Goal: Task Accomplishment & Management: Complete application form

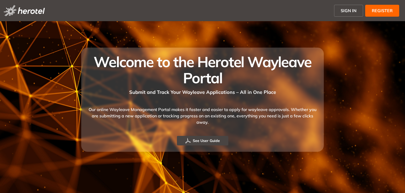
click at [347, 11] on span "SIGN IN" at bounding box center [349, 10] width 16 height 6
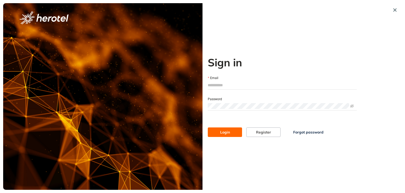
click at [245, 86] on input "Email" at bounding box center [282, 85] width 149 height 8
type input "**********"
click at [244, 109] on span at bounding box center [282, 106] width 149 height 8
click at [225, 132] on span "Login" at bounding box center [225, 132] width 10 height 6
click at [307, 131] on span "Forgot password" at bounding box center [308, 132] width 30 height 6
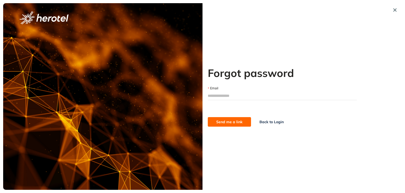
click at [230, 96] on input "Email" at bounding box center [282, 96] width 149 height 8
type input "**********"
click at [226, 124] on span "Send me a link" at bounding box center [229, 122] width 26 height 6
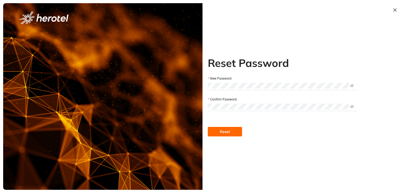
click at [227, 133] on span "Reset" at bounding box center [225, 131] width 10 height 6
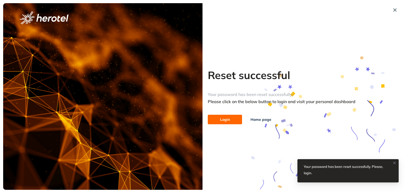
click at [224, 118] on span "Login" at bounding box center [225, 119] width 10 height 6
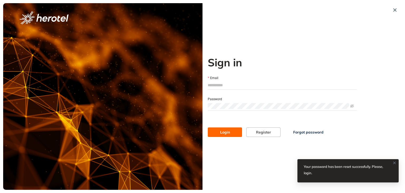
click at [225, 85] on input "Email" at bounding box center [282, 85] width 149 height 8
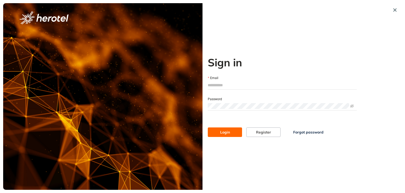
type input "**********"
click at [219, 128] on button "Login" at bounding box center [225, 131] width 34 height 9
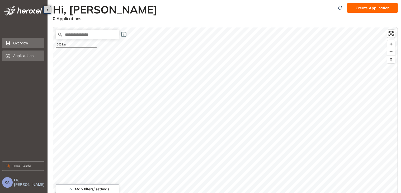
click at [26, 56] on span "Applications" at bounding box center [26, 55] width 27 height 11
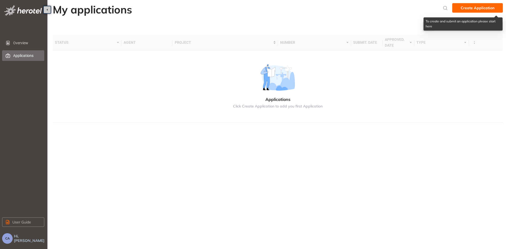
click at [405, 8] on span "Create Application" at bounding box center [478, 8] width 34 height 6
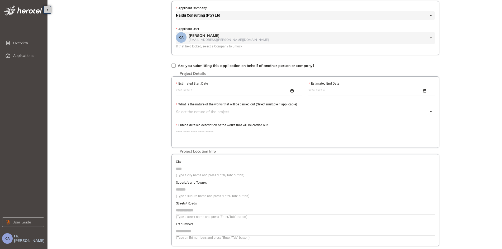
scroll to position [114, 0]
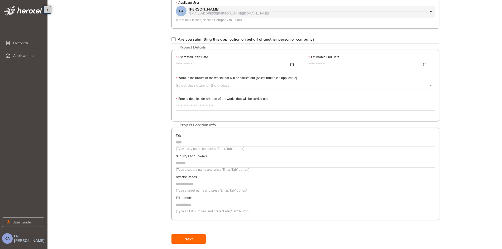
click at [193, 192] on button "Next" at bounding box center [188, 239] width 34 height 9
